Goal: Navigation & Orientation: Understand site structure

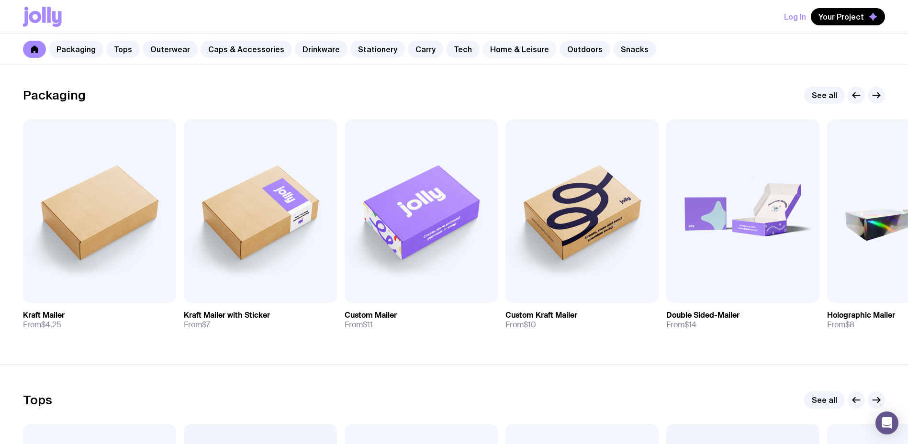
click at [530, 50] on link "Home & Leisure" at bounding box center [520, 49] width 74 height 17
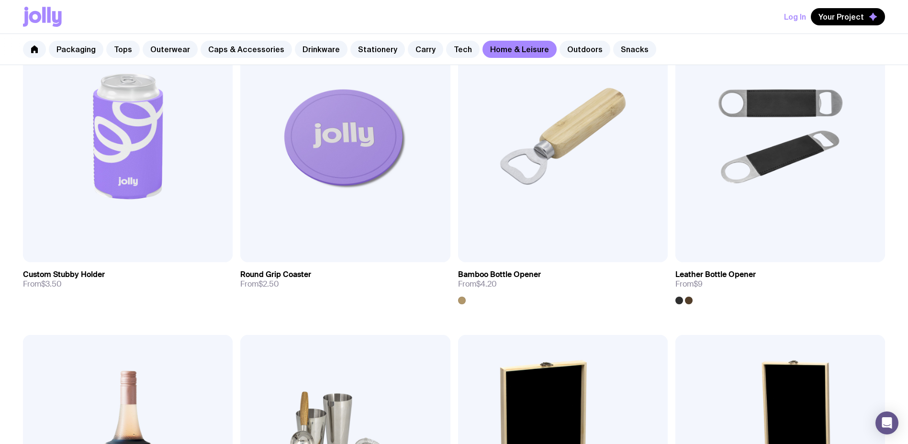
scroll to position [239, 0]
click at [408, 47] on link "Carry" at bounding box center [425, 49] width 35 height 17
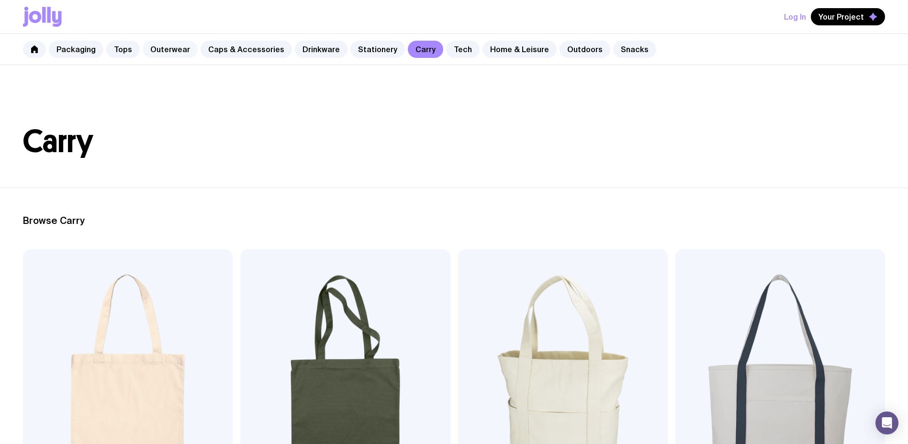
click at [159, 47] on link "Outerwear" at bounding box center [170, 49] width 55 height 17
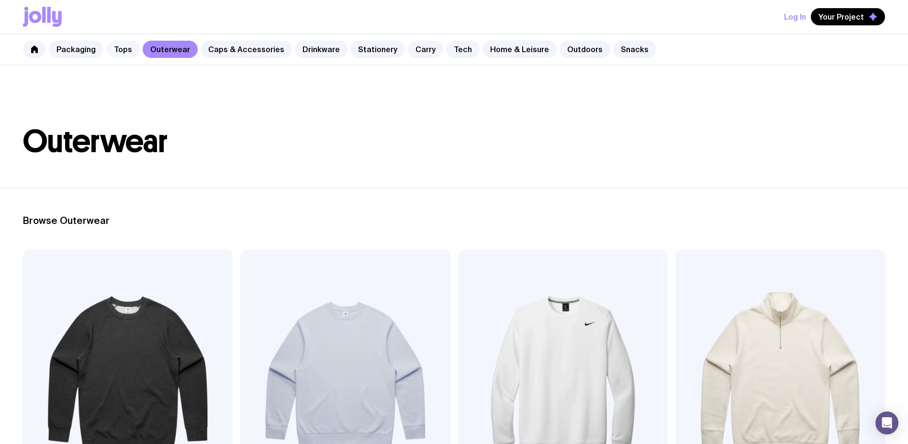
click at [121, 49] on link "Tops" at bounding box center [123, 49] width 34 height 17
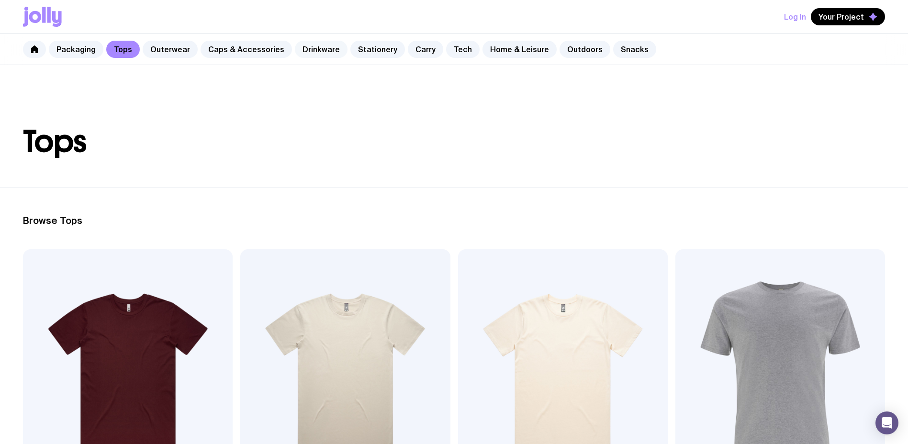
click at [310, 55] on link "Drinkware" at bounding box center [321, 49] width 53 height 17
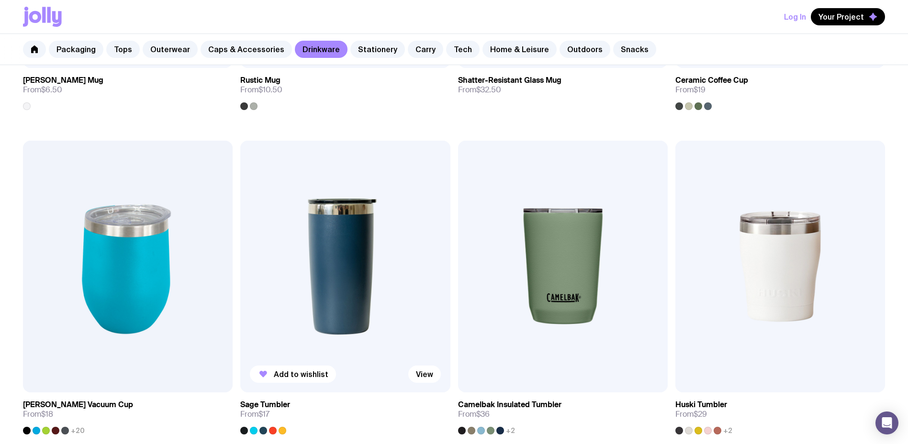
scroll to position [479, 0]
